Goal: Task Accomplishment & Management: Use online tool/utility

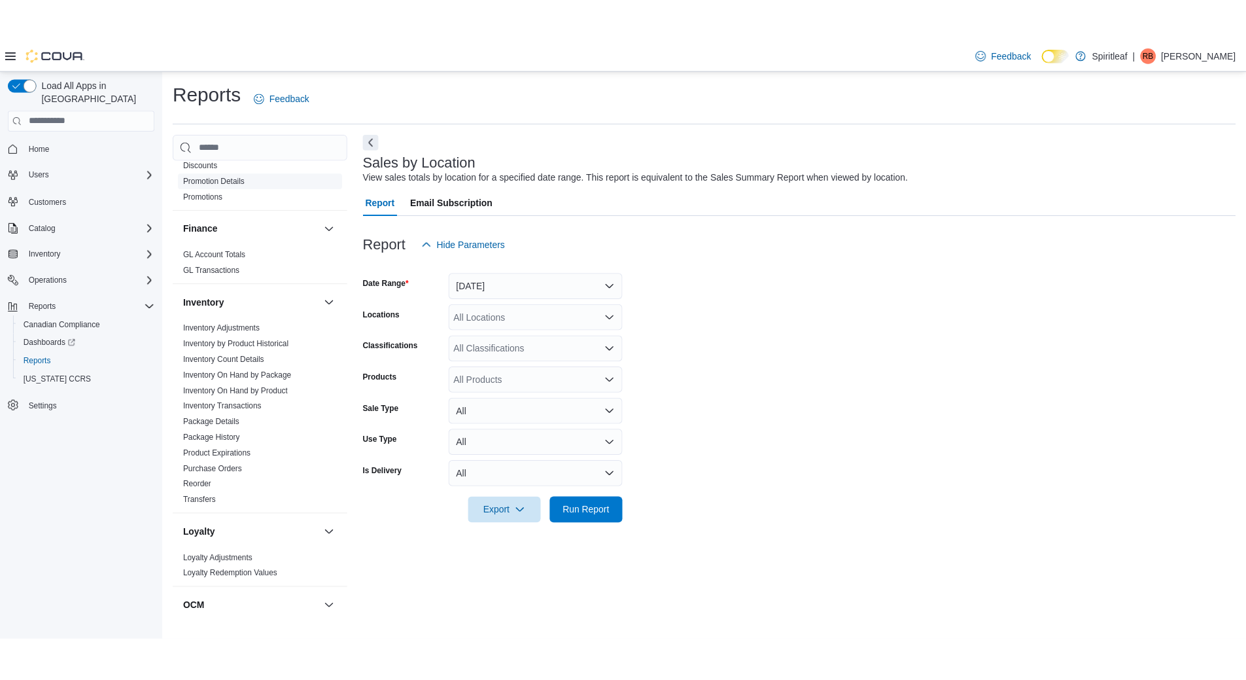
scroll to position [850, 0]
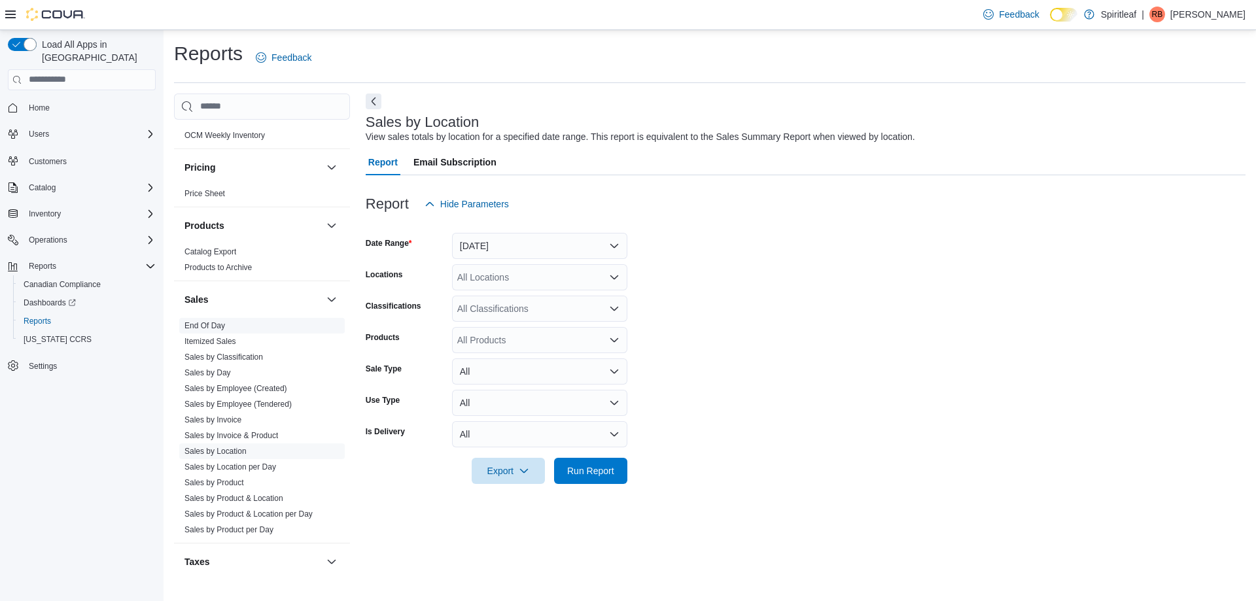
click at [196, 321] on link "End Of Day" at bounding box center [204, 325] width 41 height 9
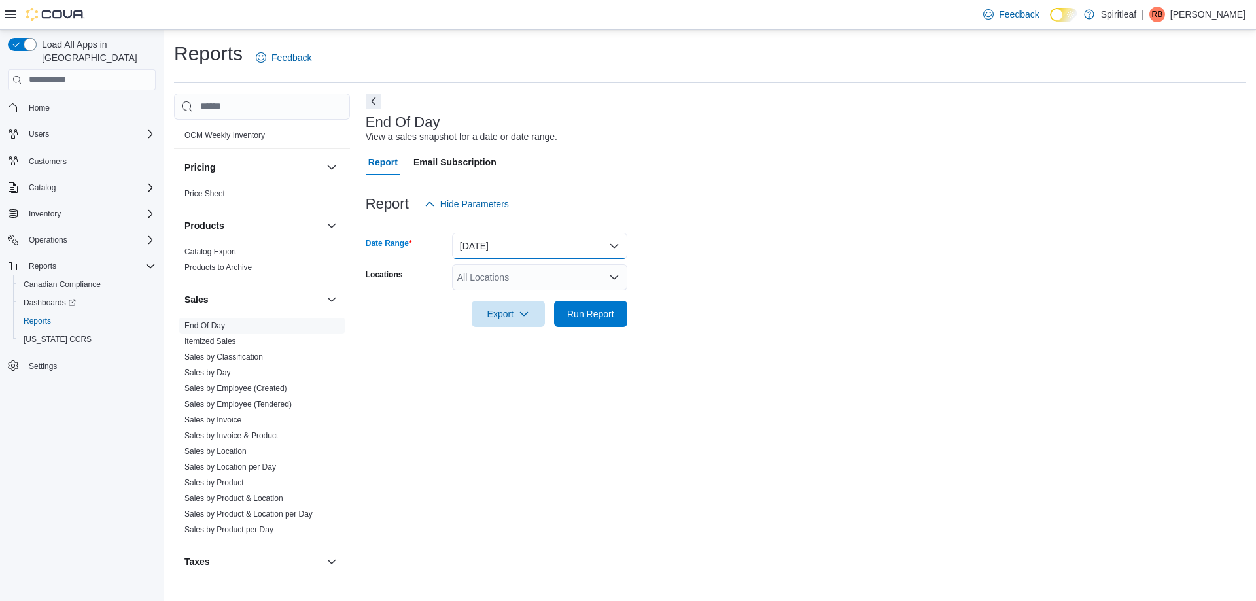
click at [504, 253] on button "[DATE]" at bounding box center [539, 246] width 175 height 26
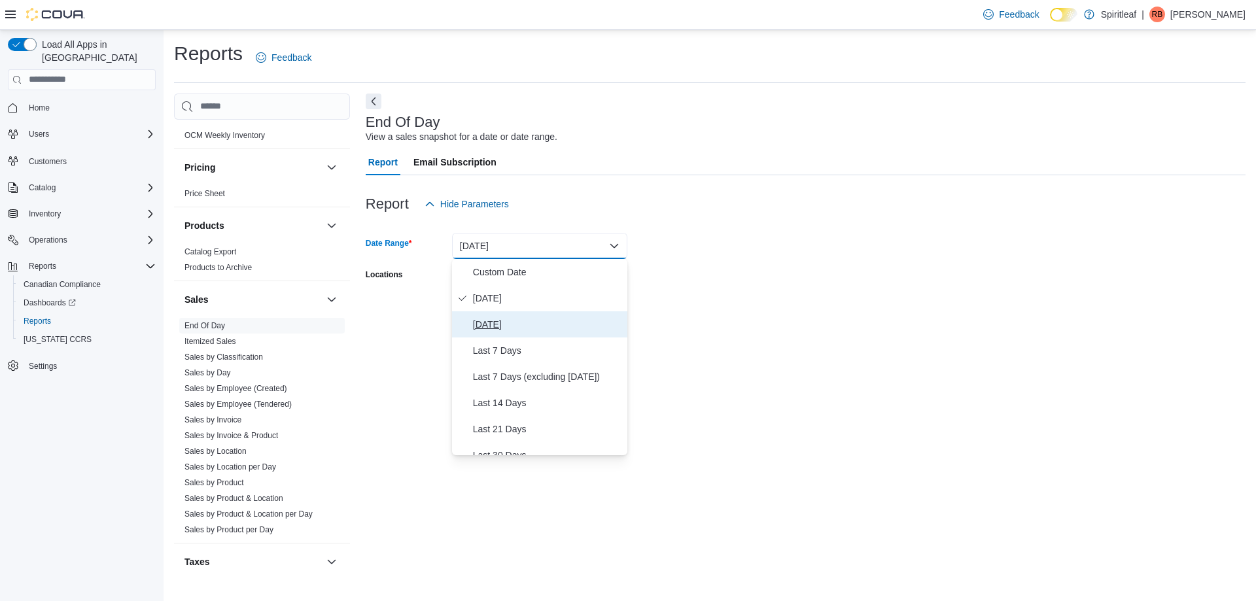
click at [493, 325] on span "[DATE]" at bounding box center [547, 325] width 149 height 16
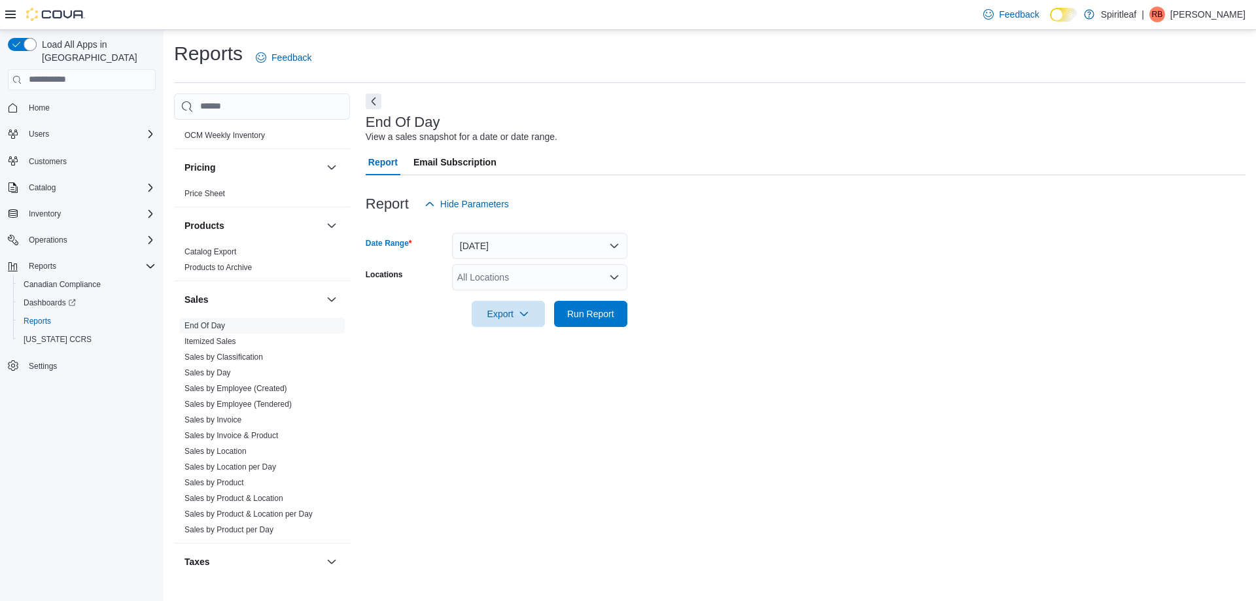
click at [497, 277] on div "All Locations" at bounding box center [539, 277] width 175 height 26
type input "***"
click at [552, 300] on span "[STREET_ADDRESS]" at bounding box center [545, 299] width 90 height 13
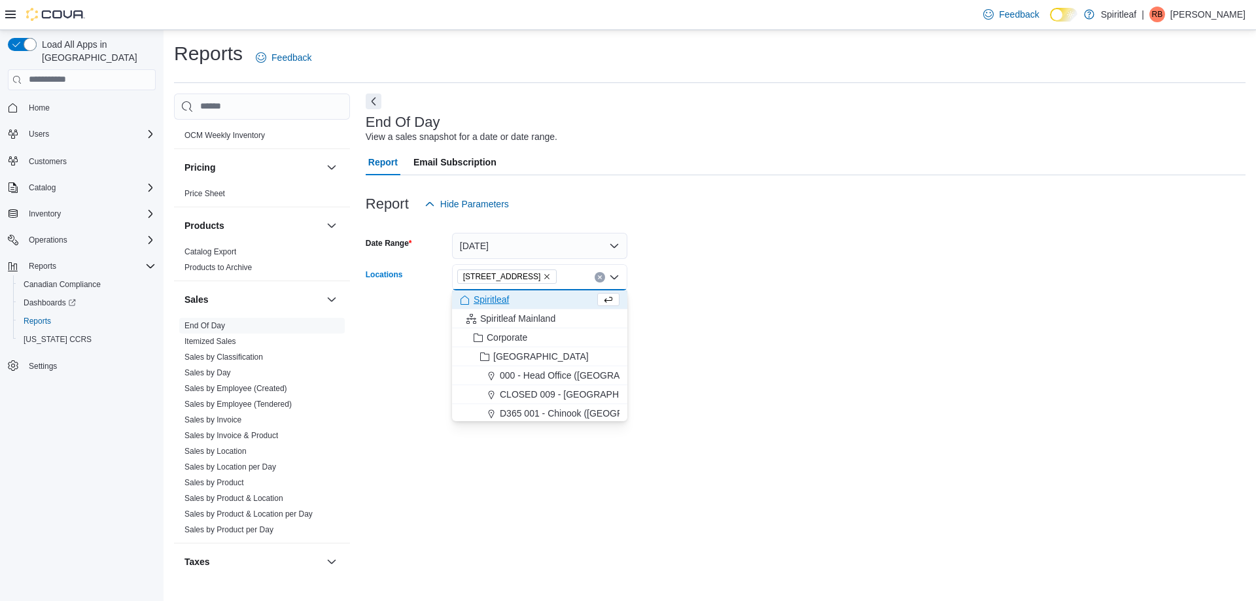
click at [746, 344] on div "End Of Day View a sales snapshot for a date or date range. Report Email Subscri…" at bounding box center [806, 332] width 880 height 477
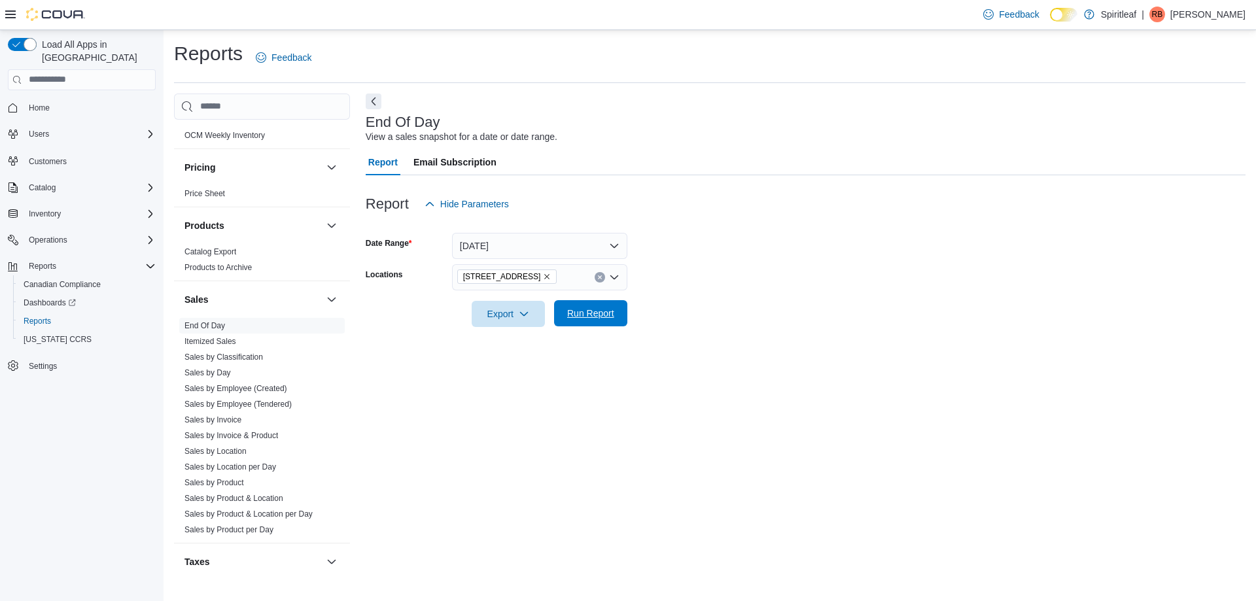
click at [601, 317] on span "Run Report" at bounding box center [590, 313] width 47 height 13
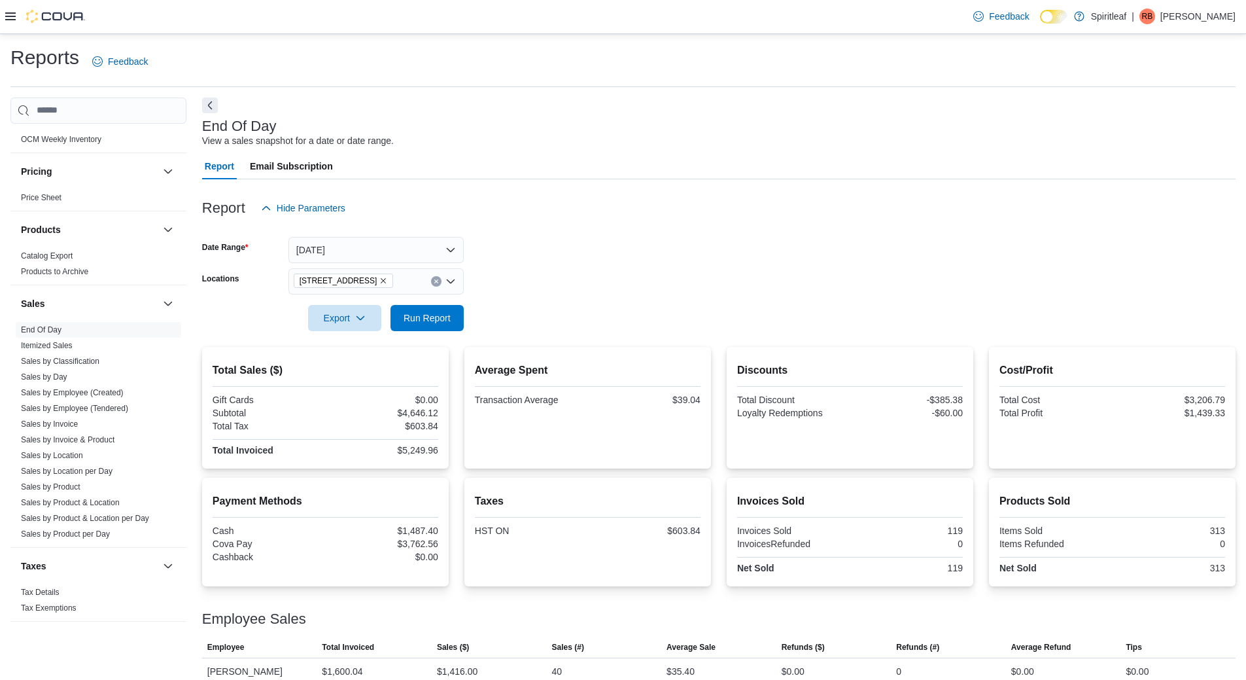
scroll to position [841, 0]
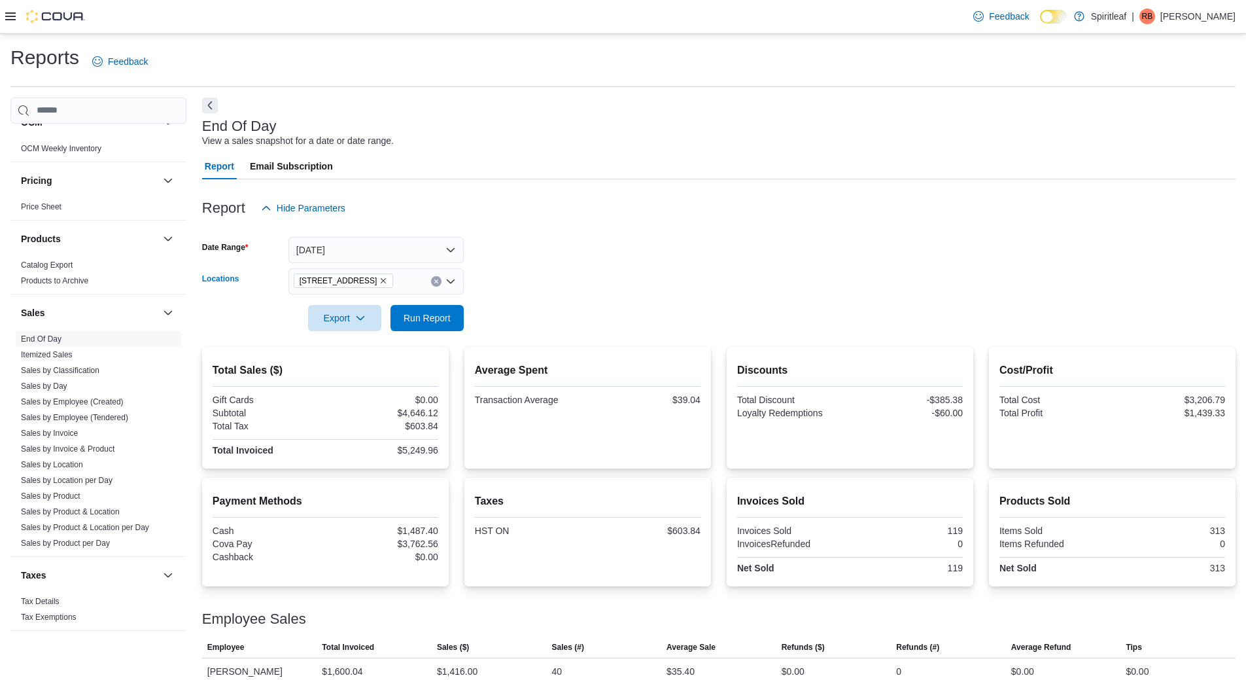
click at [436, 282] on icon "Clear input" at bounding box center [435, 280] width 3 height 3
type input "***"
click at [434, 305] on span "[STREET_ADDRESS][PERSON_NAME]" at bounding box center [419, 303] width 166 height 13
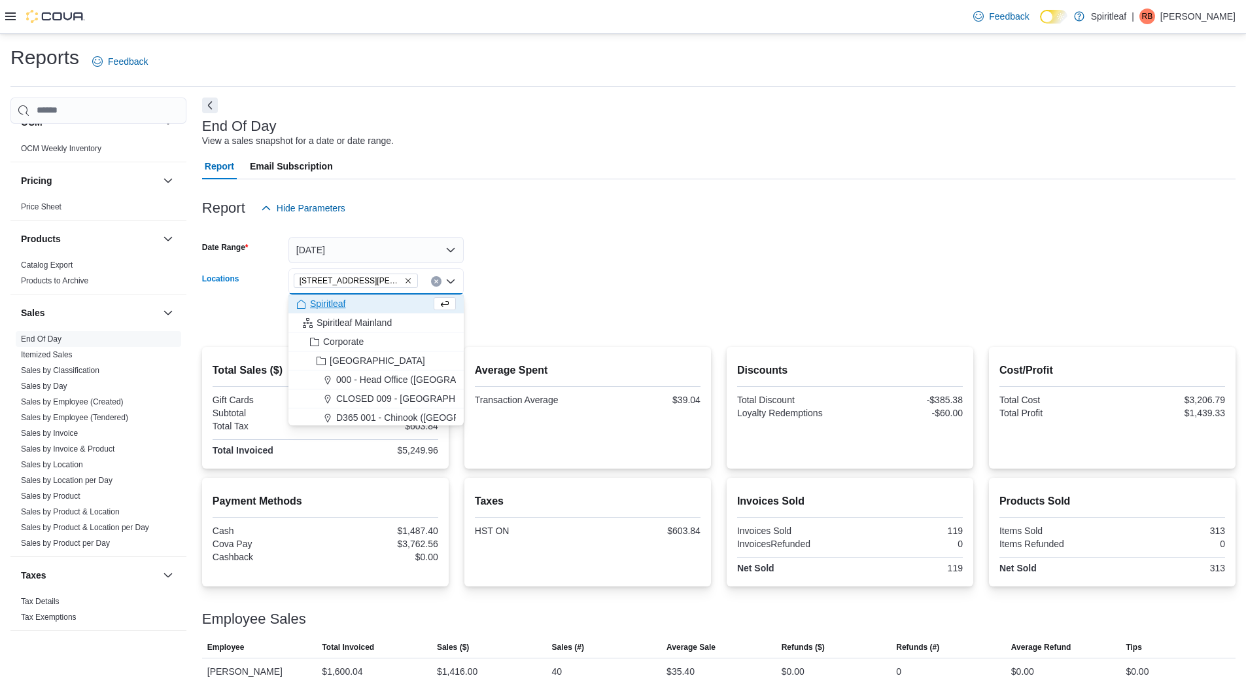
click at [626, 326] on form "Date Range [DATE] Locations [STREET_ADDRESS][PERSON_NAME] Combo box. Selected. …" at bounding box center [719, 276] width 1034 height 110
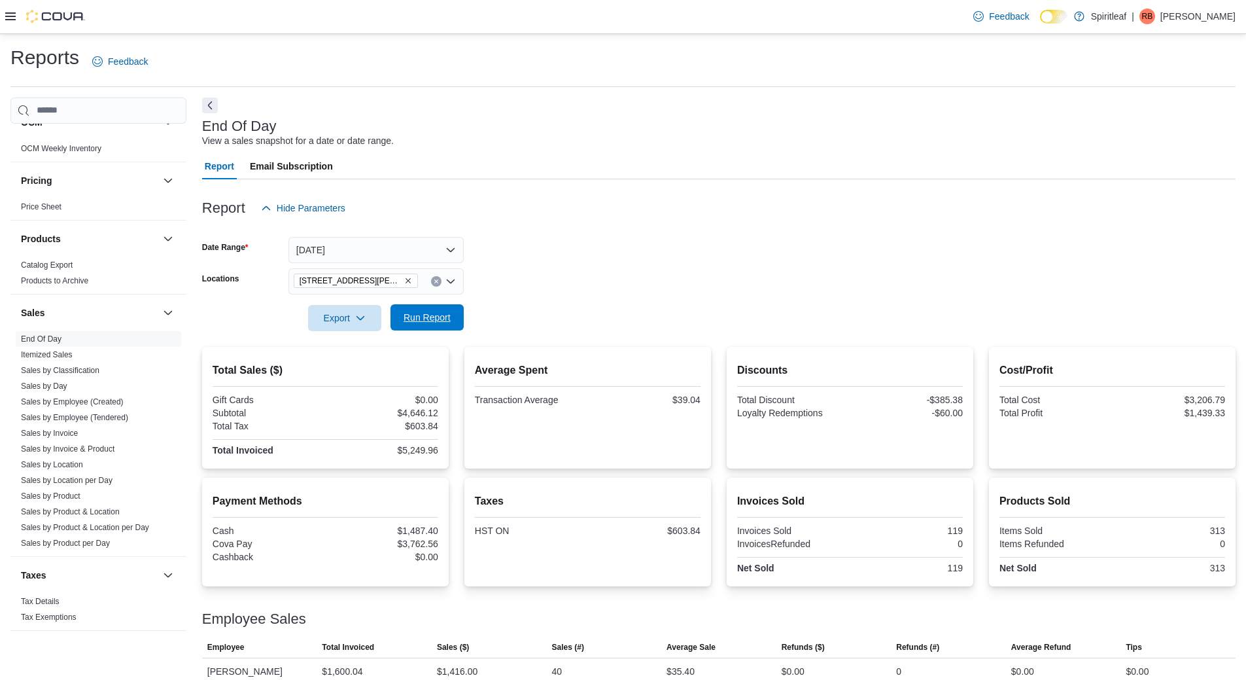
click at [443, 319] on span "Run Report" at bounding box center [427, 317] width 47 height 13
drag, startPoint x: 408, startPoint y: 282, endPoint x: 351, endPoint y: 283, distance: 56.9
click at [408, 282] on icon "Remove 555 - Spiritleaf Lawrence Ave (North York) from selection in this group" at bounding box center [408, 281] width 8 height 8
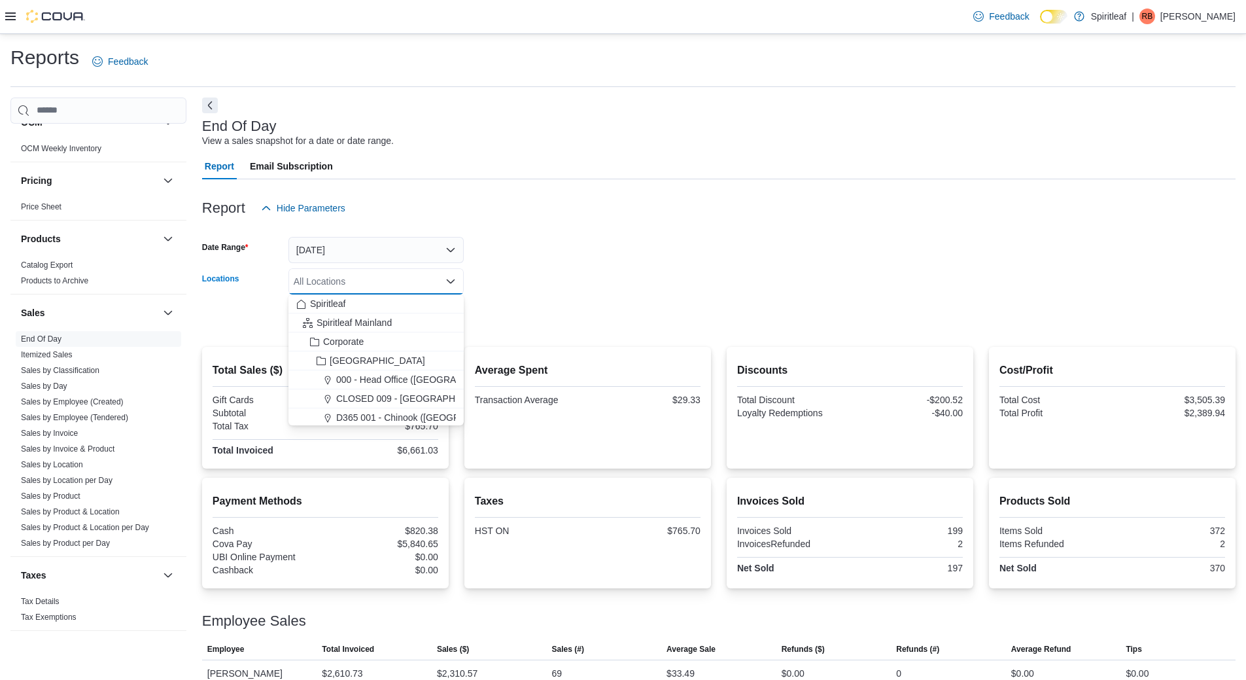
click at [350, 284] on div "All Locations Combo box. Selected. Combo box input. All Locations. Type some te…" at bounding box center [375, 281] width 175 height 26
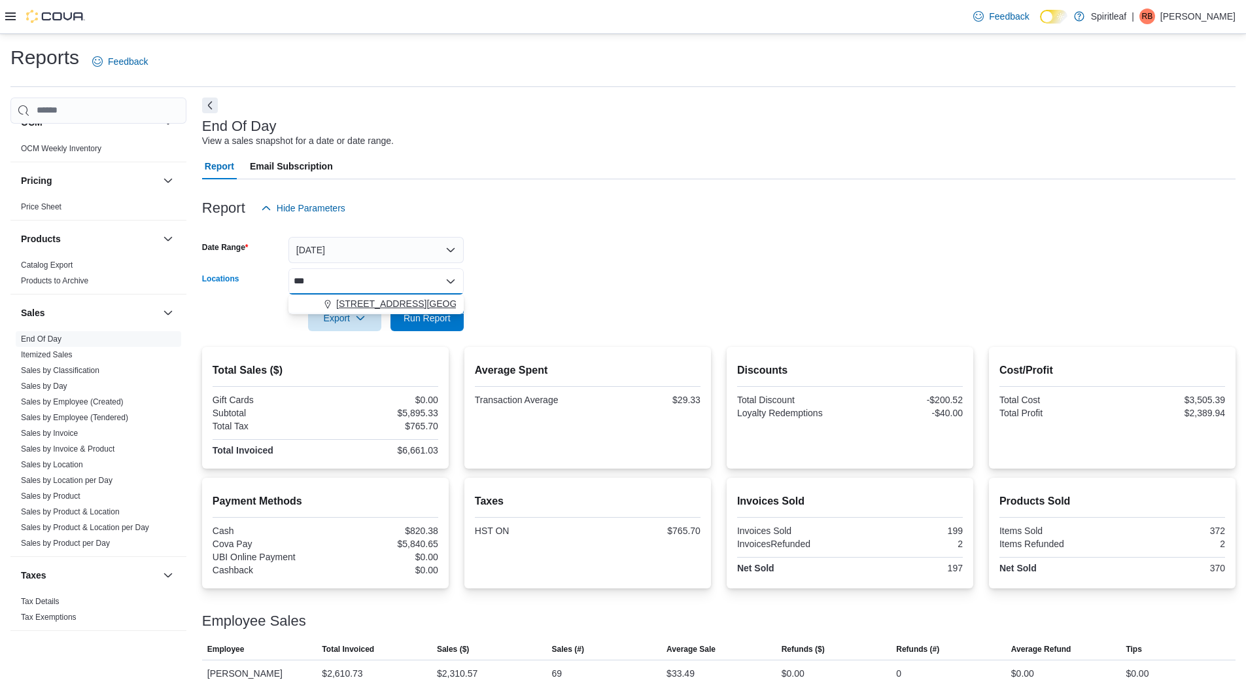
type input "***"
click at [356, 300] on span "[STREET_ADDRESS][GEOGRAPHIC_DATA])" at bounding box center [430, 303] width 189 height 13
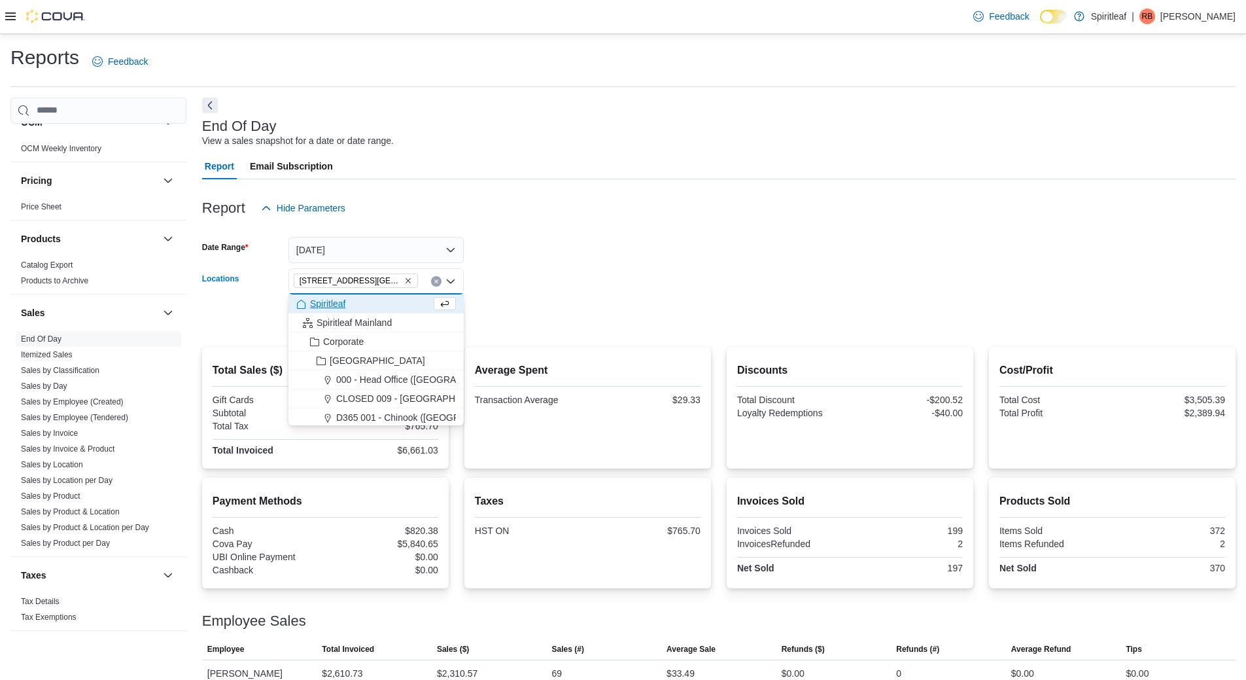
click at [554, 285] on form "Date Range [DATE] Locations [STREET_ADDRESS][GEOGRAPHIC_DATA]) Combo box. Selec…" at bounding box center [719, 276] width 1034 height 110
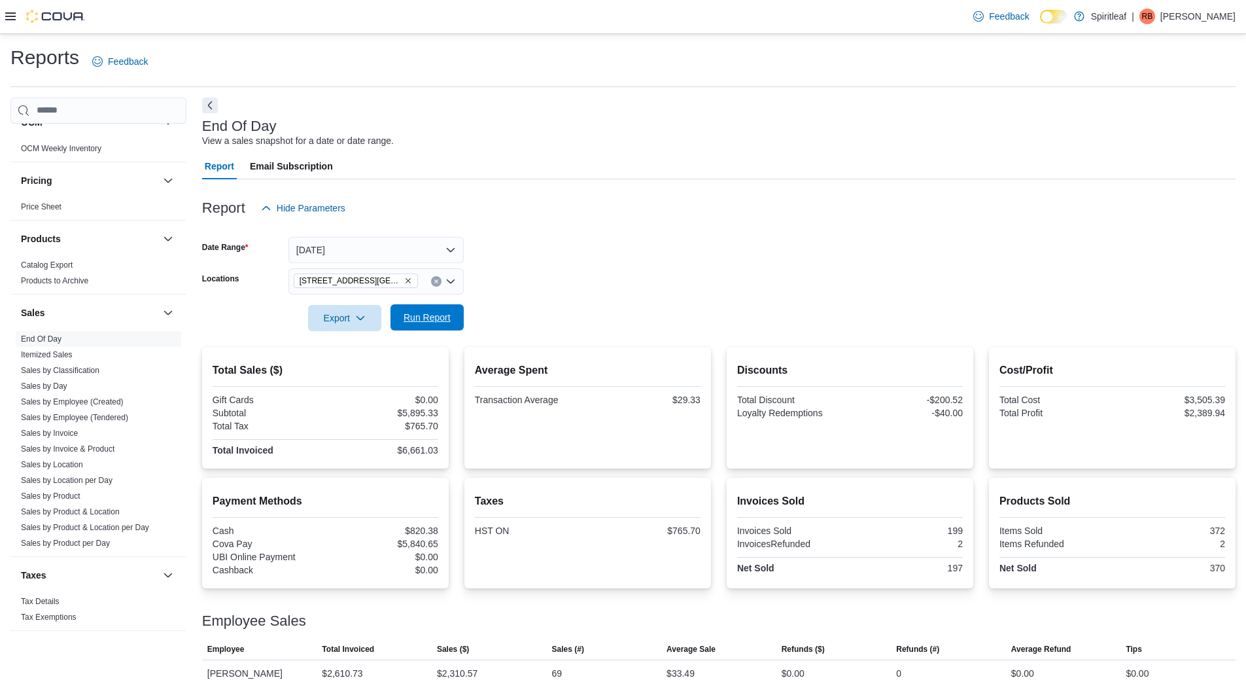
click at [425, 311] on span "Run Report" at bounding box center [427, 317] width 47 height 13
click at [437, 279] on icon "Clear input" at bounding box center [436, 281] width 5 height 5
type input "***"
click at [387, 304] on span "580 - [GEOGRAPHIC_DATA] ([GEOGRAPHIC_DATA])" at bounding box center [447, 303] width 222 height 13
click at [598, 311] on form "Date Range [DATE] Locations 580 - [GEOGRAPHIC_DATA] ([GEOGRAPHIC_DATA]) Export …" at bounding box center [719, 276] width 1034 height 110
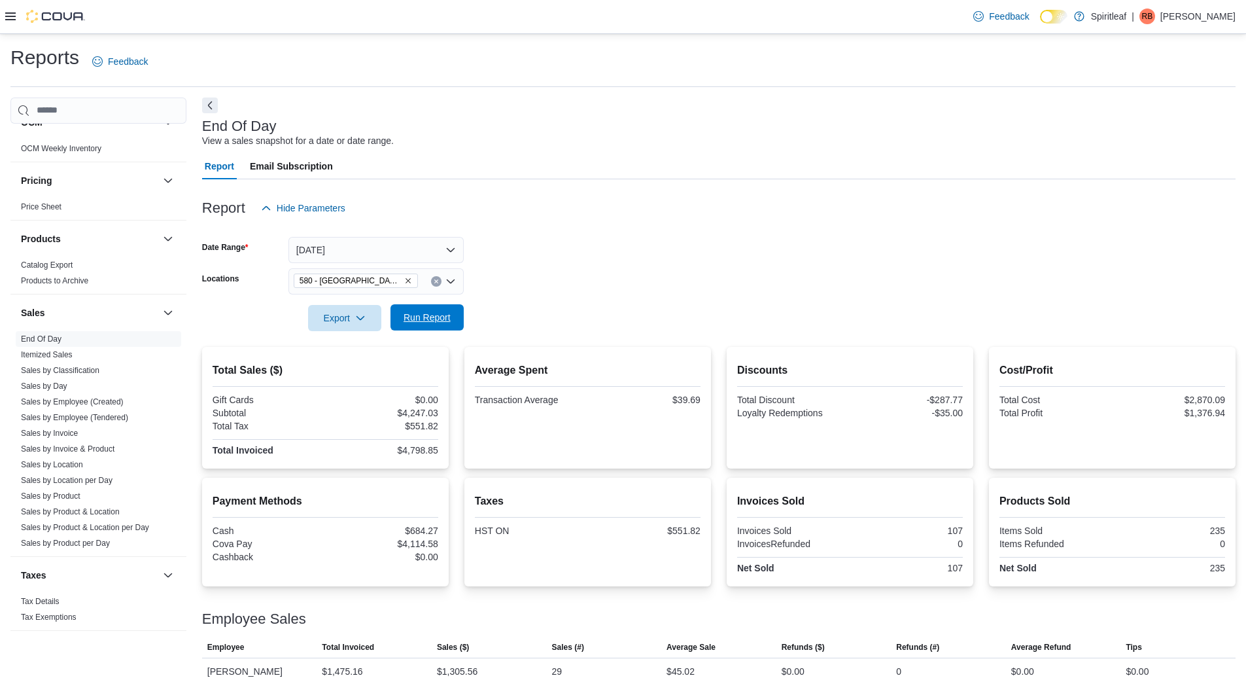
click at [429, 320] on span "Run Report" at bounding box center [427, 317] width 47 height 13
